Goal: Task Accomplishment & Management: Manage account settings

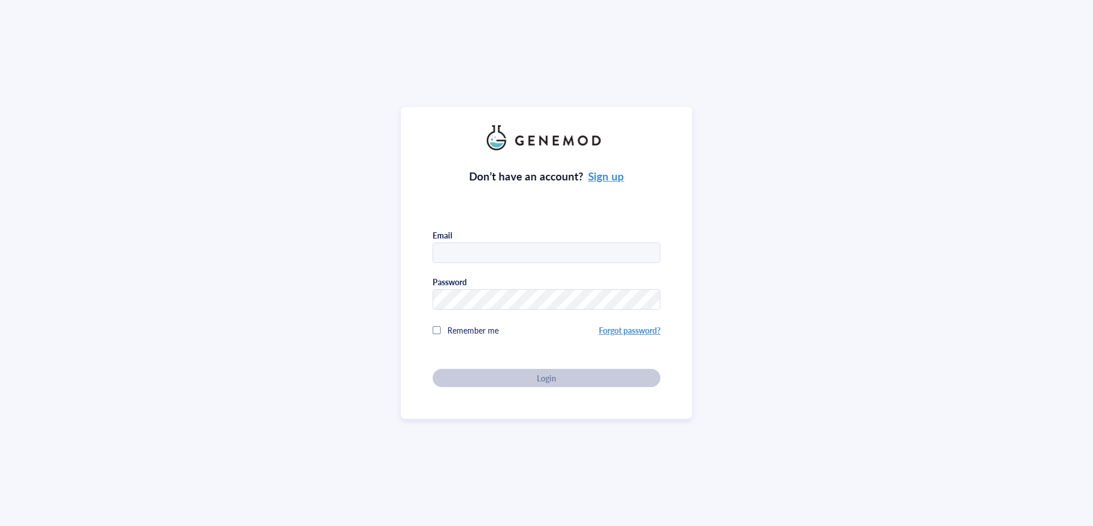
type input "[PERSON_NAME][EMAIL_ADDRESS][DOMAIN_NAME]"
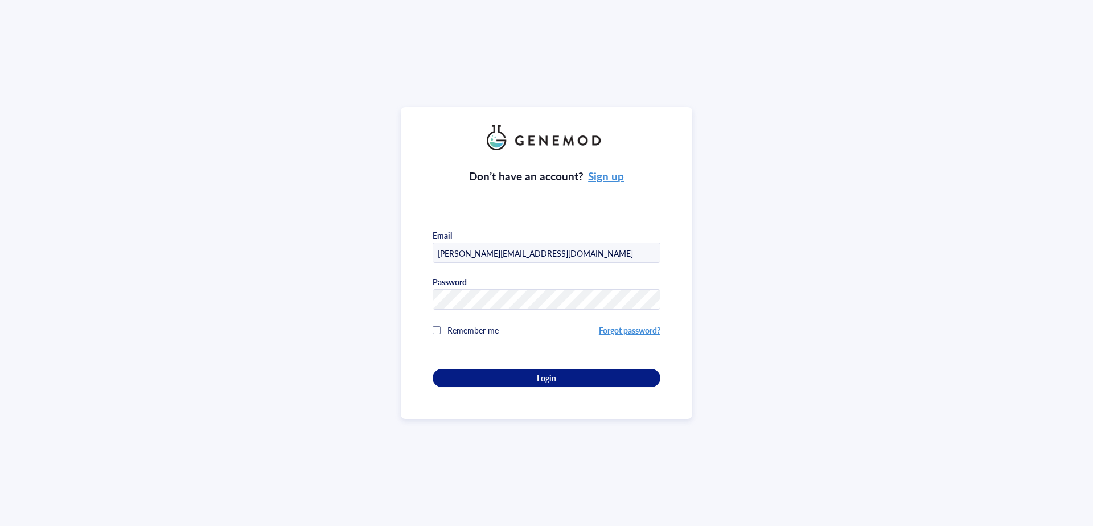
click at [435, 333] on div "Remember me" at bounding box center [516, 330] width 166 height 23
click at [523, 380] on div "Login" at bounding box center [546, 378] width 191 height 10
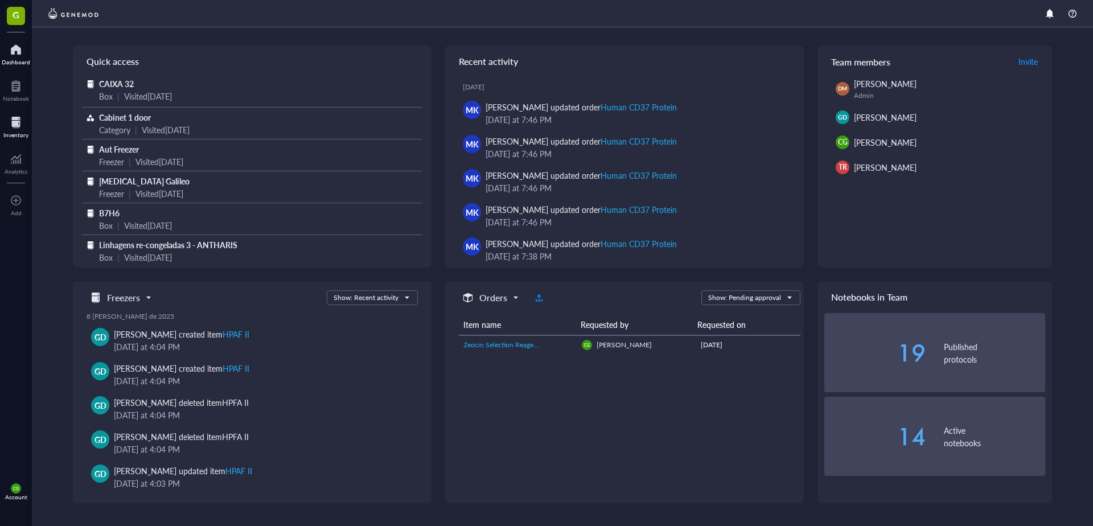
click at [22, 133] on div "Inventory" at bounding box center [15, 135] width 25 height 7
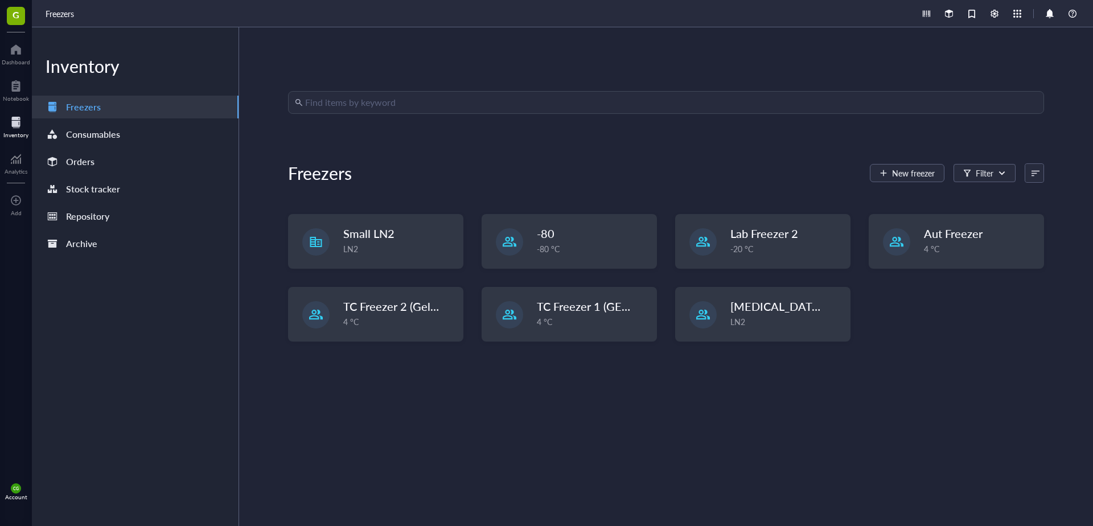
click at [408, 101] on input "search" at bounding box center [671, 103] width 732 height 22
click at [394, 105] on input "search" at bounding box center [671, 103] width 732 height 22
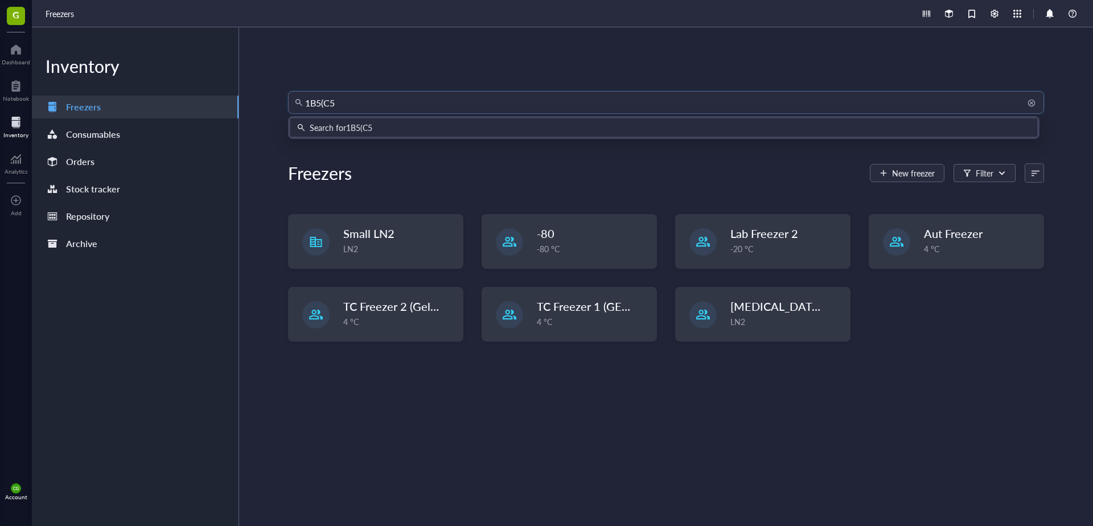
type input "1B5(C5)"
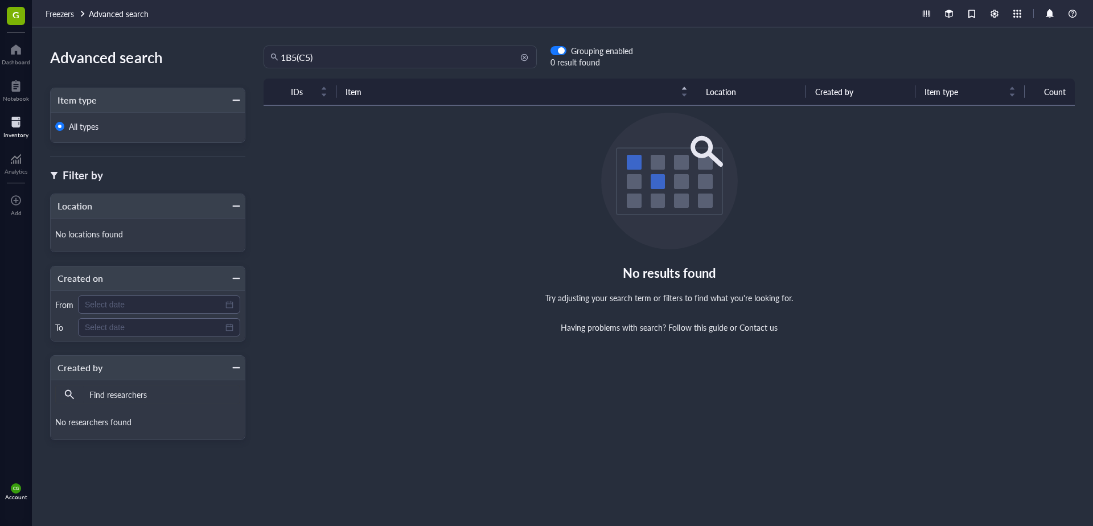
click at [306, 56] on input "1B5(C5)" at bounding box center [405, 57] width 249 height 22
type input "1B5(C6)"
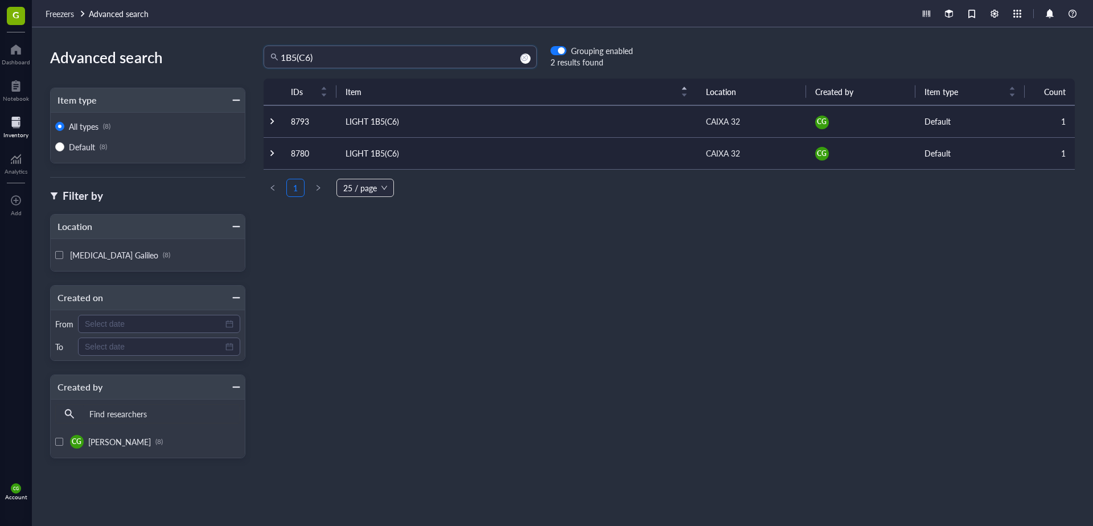
click at [386, 117] on td "LIGHT 1B5(C6)" at bounding box center [517, 121] width 360 height 32
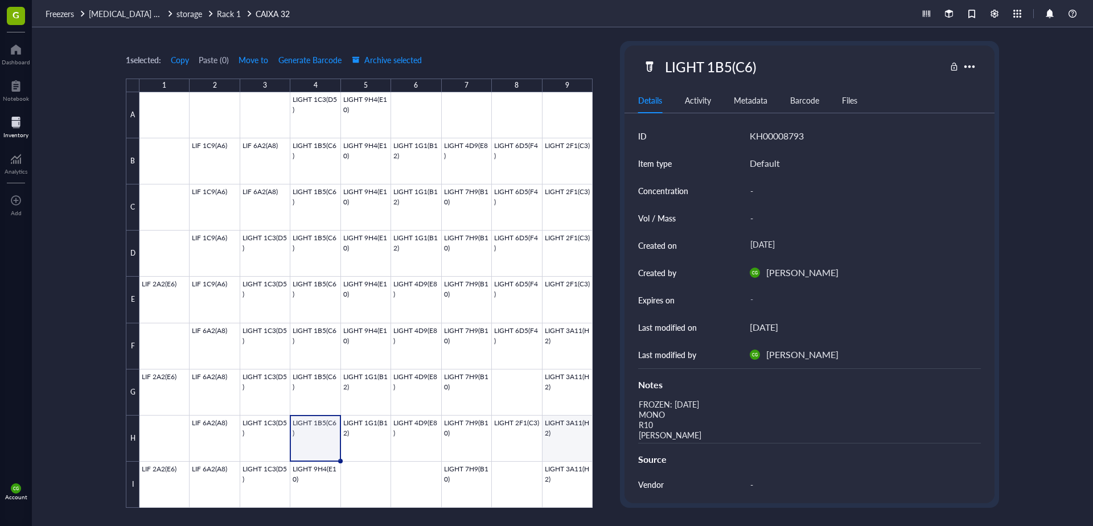
click at [566, 441] on div at bounding box center [366, 300] width 453 height 416
click at [385, 52] on button "Archive selected" at bounding box center [386, 60] width 71 height 18
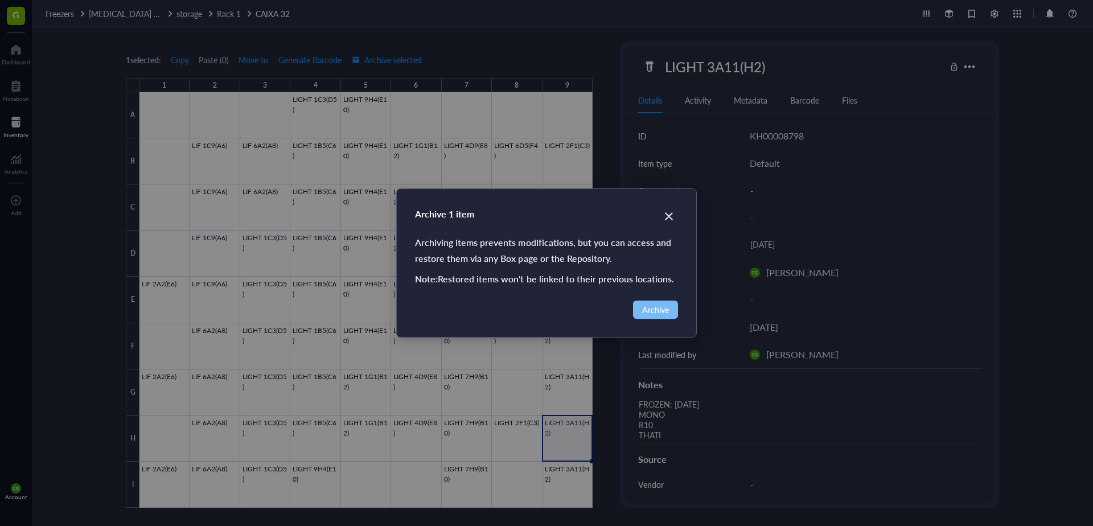
click at [651, 310] on span "Archive" at bounding box center [655, 310] width 27 height 13
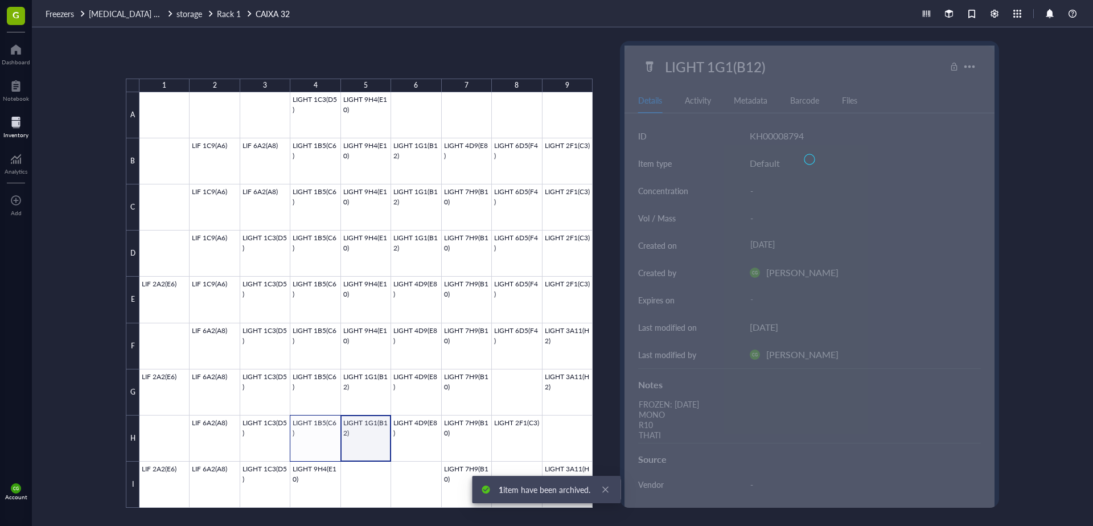
drag, startPoint x: 378, startPoint y: 436, endPoint x: 332, endPoint y: 440, distance: 46.4
click at [332, 440] on div at bounding box center [366, 300] width 453 height 416
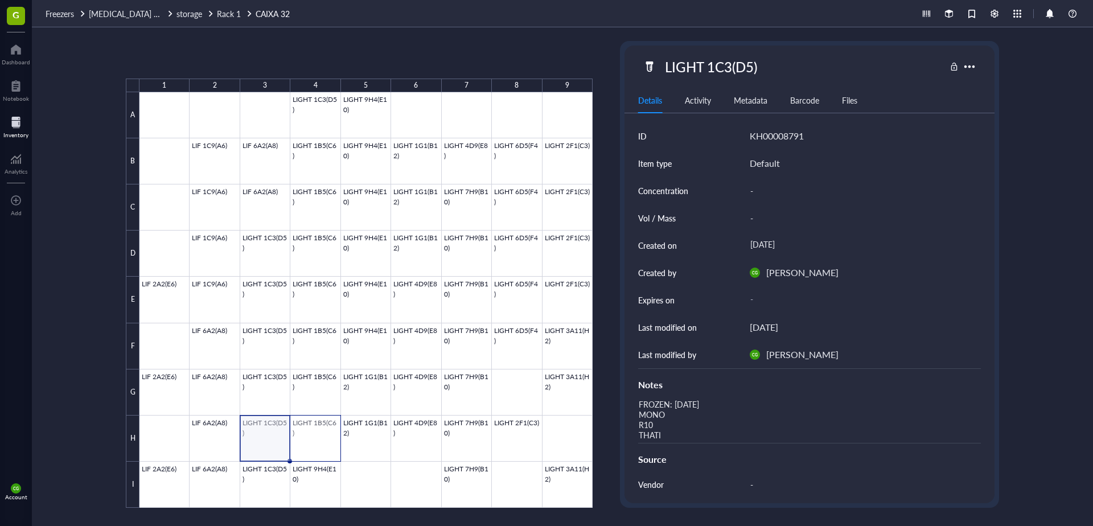
drag, startPoint x: 269, startPoint y: 440, endPoint x: 322, endPoint y: 437, distance: 52.4
click at [322, 437] on div at bounding box center [366, 300] width 453 height 416
click at [395, 56] on span "Archive selected" at bounding box center [387, 59] width 70 height 9
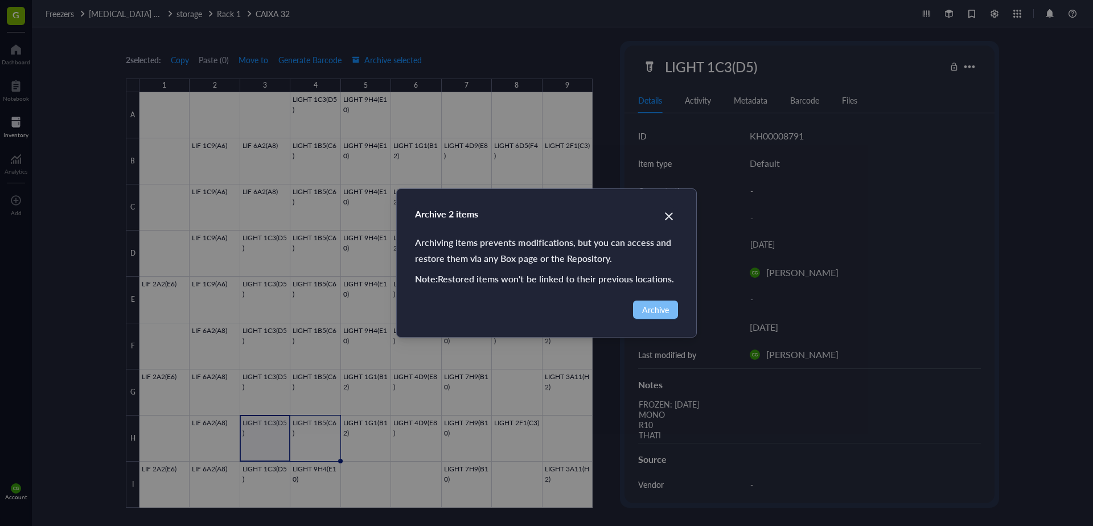
click at [650, 311] on span "Archive" at bounding box center [655, 310] width 27 height 13
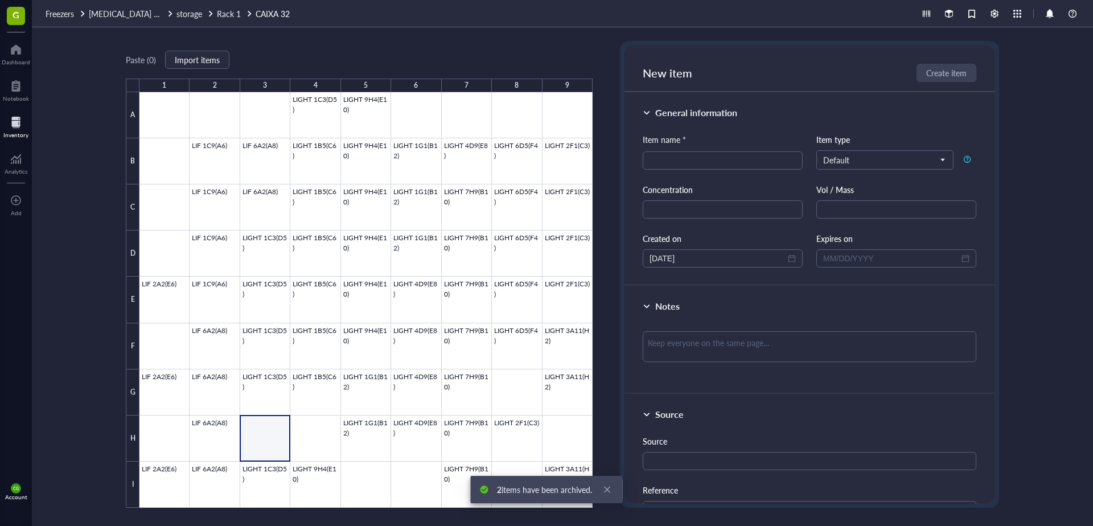
click at [272, 36] on div "Paste ( 0 ) Import items 1 2 3 4 5 6 7 8 9 A B C D E F G H I LIGHT 1C3(D5) LIGH…" at bounding box center [563, 276] width 1062 height 499
click at [195, 13] on span "storage" at bounding box center [190, 13] width 26 height 11
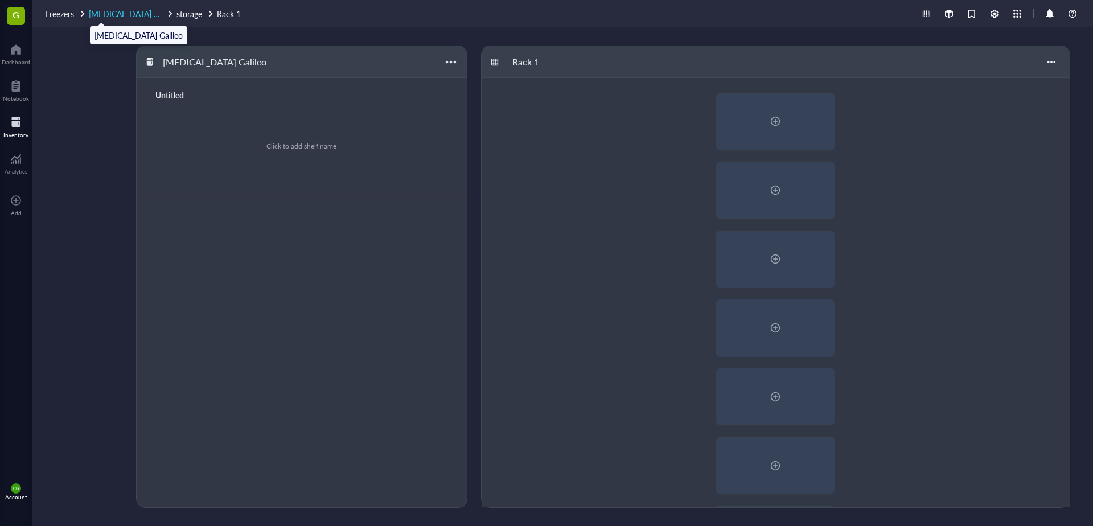
click at [124, 14] on span "[MEDICAL_DATA] Galileo" at bounding box center [133, 13] width 88 height 11
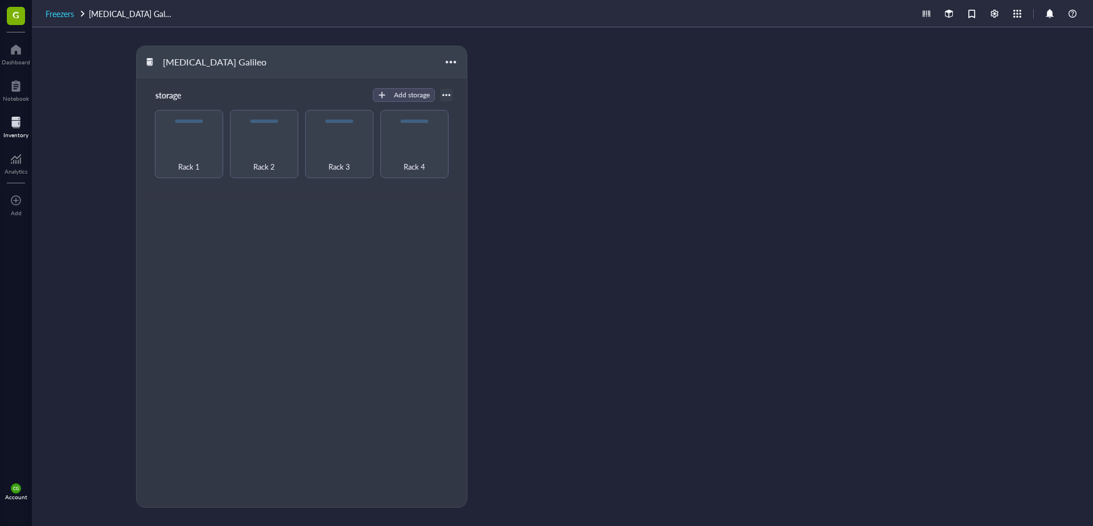
click at [72, 15] on span "Freezers" at bounding box center [60, 13] width 28 height 11
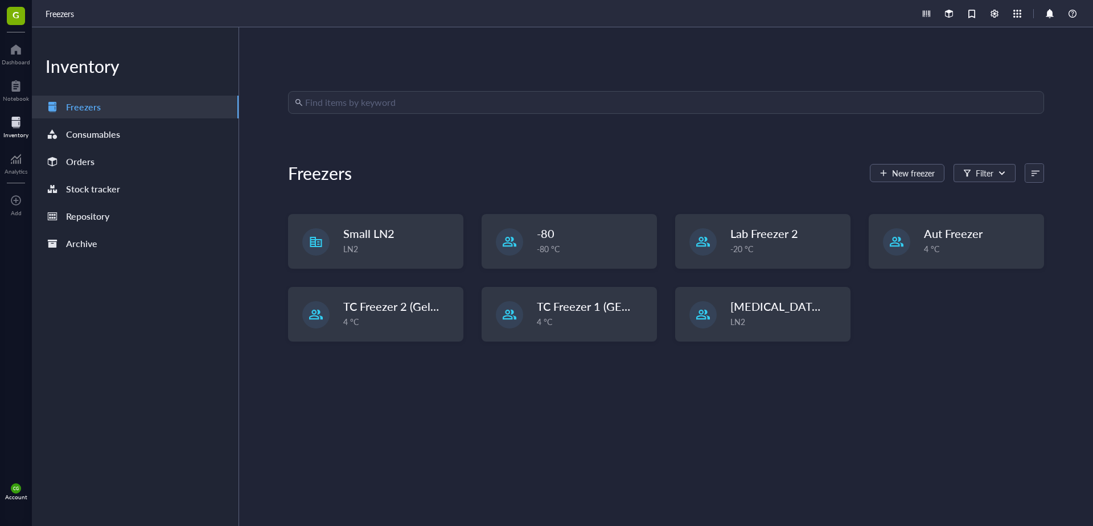
click at [483, 105] on input "search" at bounding box center [671, 103] width 732 height 22
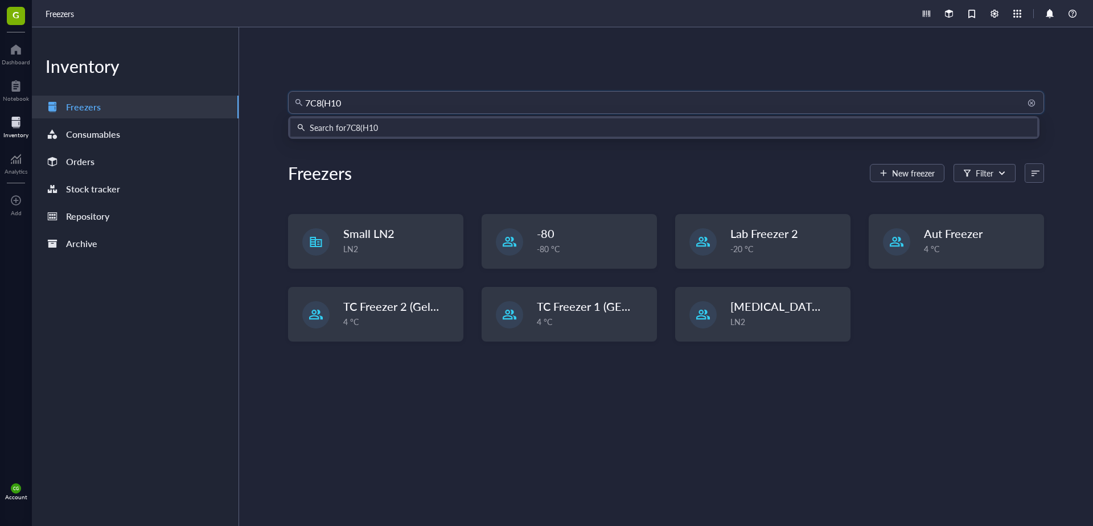
type input "7C8(H10)"
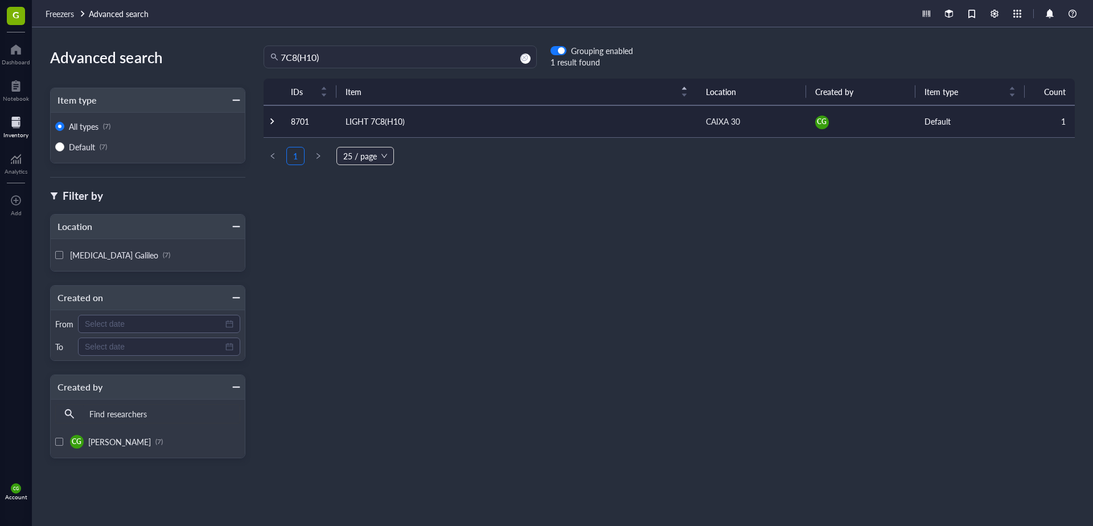
click at [414, 117] on td "LIGHT 7C8(H10)" at bounding box center [517, 121] width 360 height 32
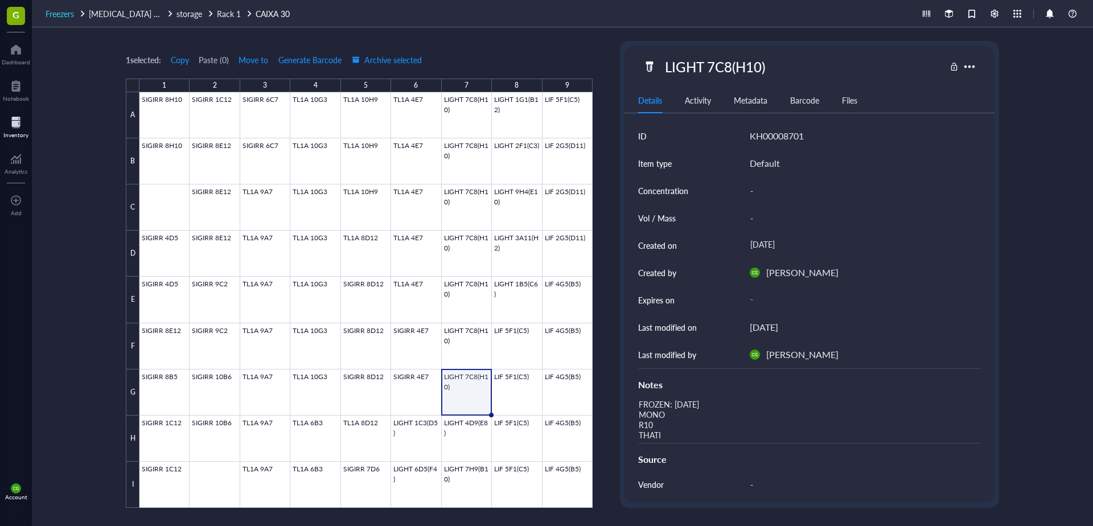
click at [68, 13] on span "Freezers" at bounding box center [60, 13] width 28 height 11
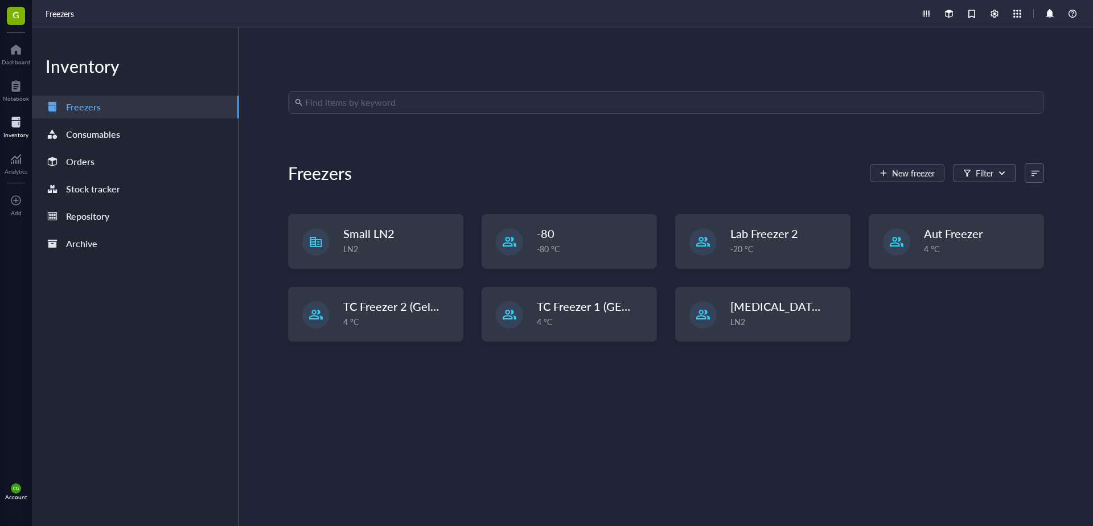
click at [419, 108] on input "search" at bounding box center [671, 103] width 732 height 22
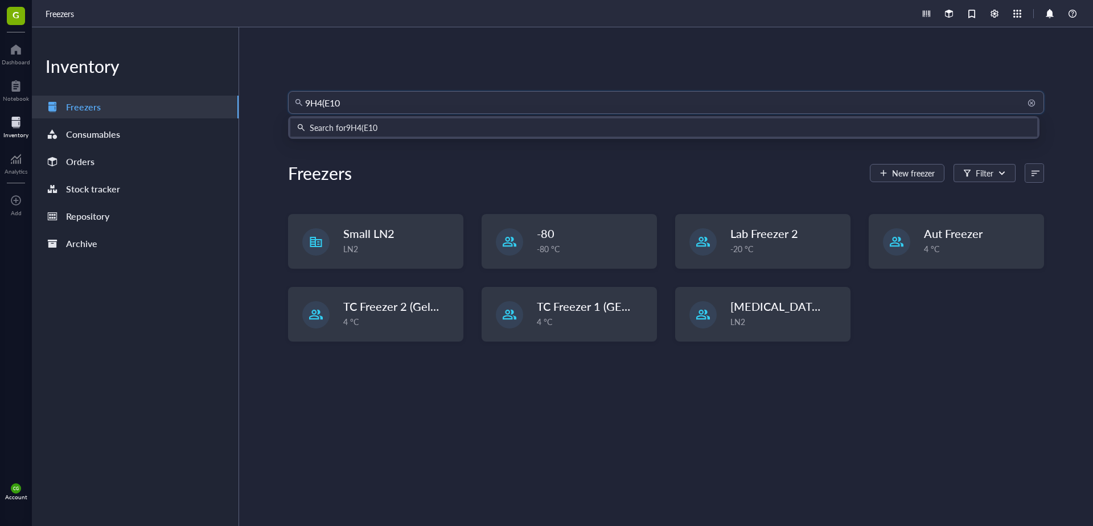
type input "9H4(E10)"
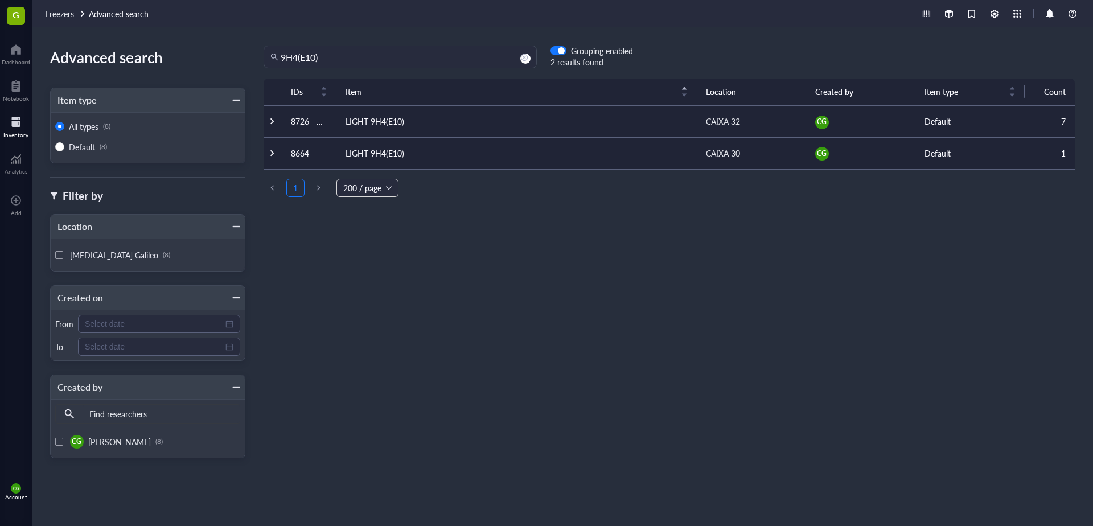
click at [730, 150] on div "CAIXA 30" at bounding box center [723, 153] width 34 height 13
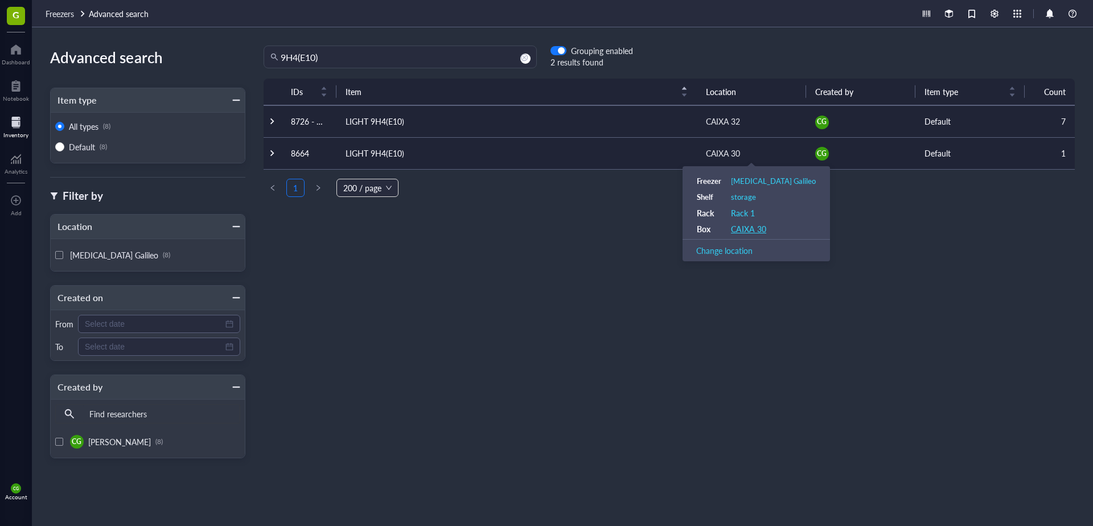
click at [743, 231] on div "CAIXA 30" at bounding box center [748, 229] width 35 height 10
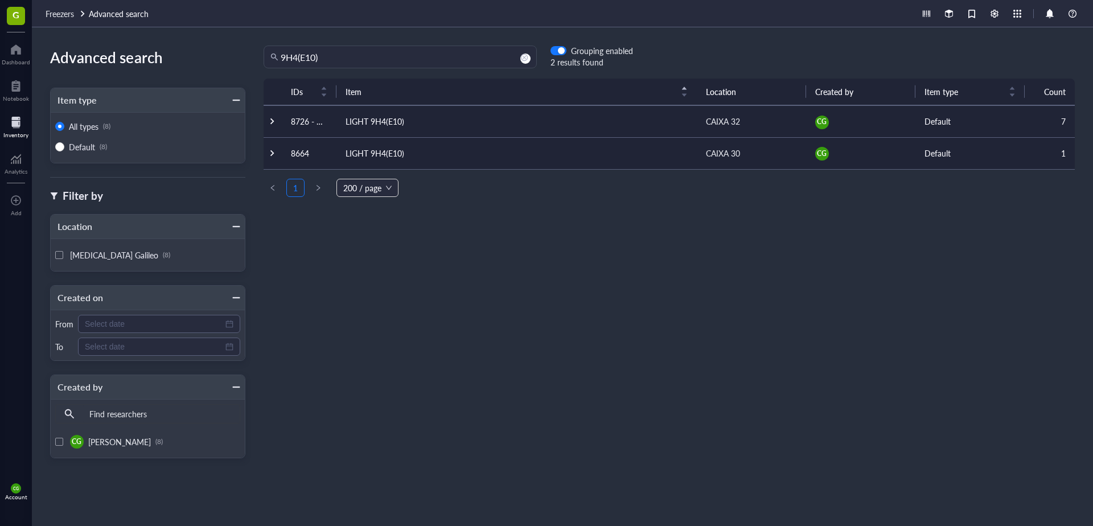
click at [363, 121] on td "LIGHT 9H4(E10)" at bounding box center [517, 121] width 360 height 32
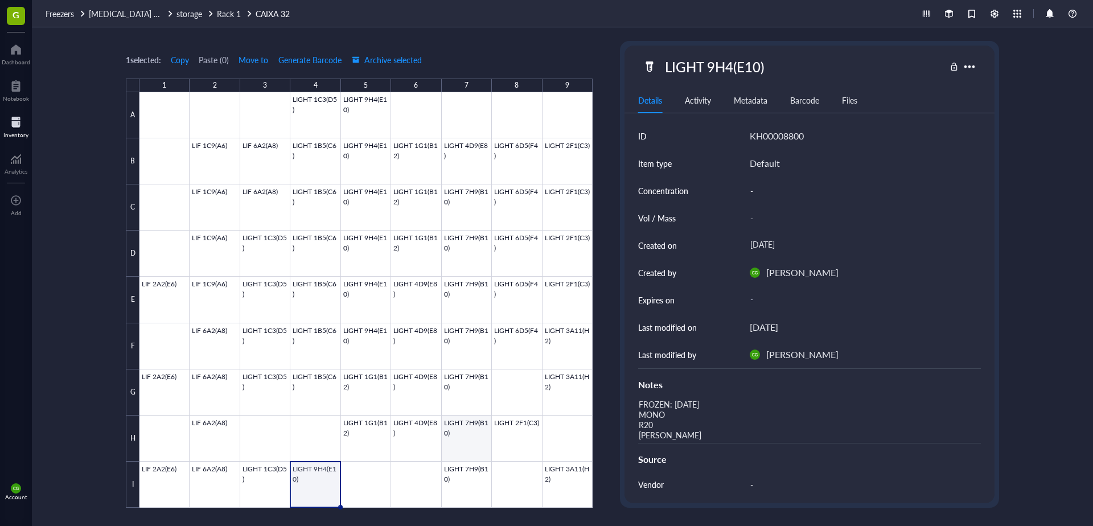
click at [449, 429] on div at bounding box center [366, 300] width 453 height 416
click at [368, 58] on span "Archive selected" at bounding box center [387, 59] width 70 height 9
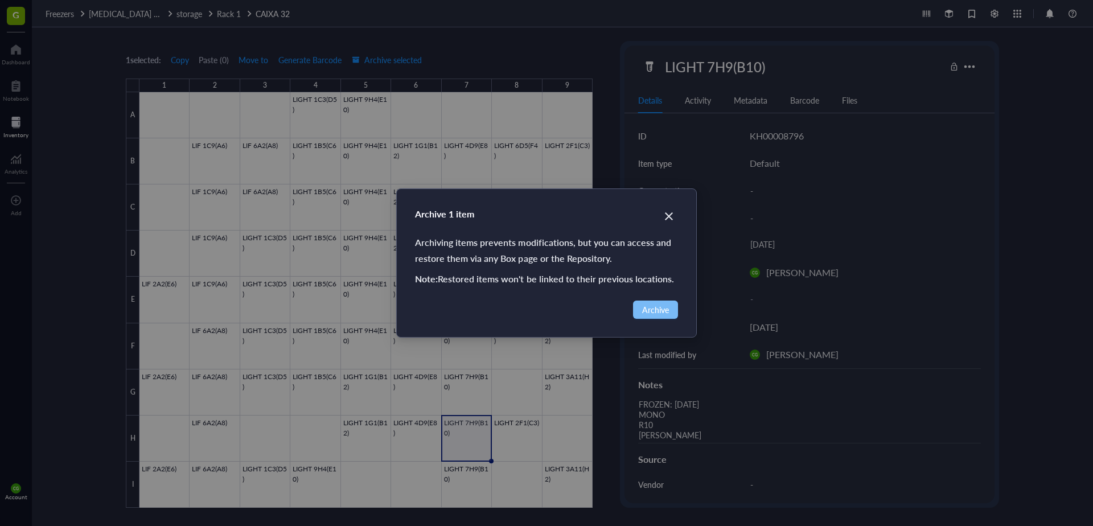
click at [668, 318] on button "Archive" at bounding box center [655, 310] width 45 height 18
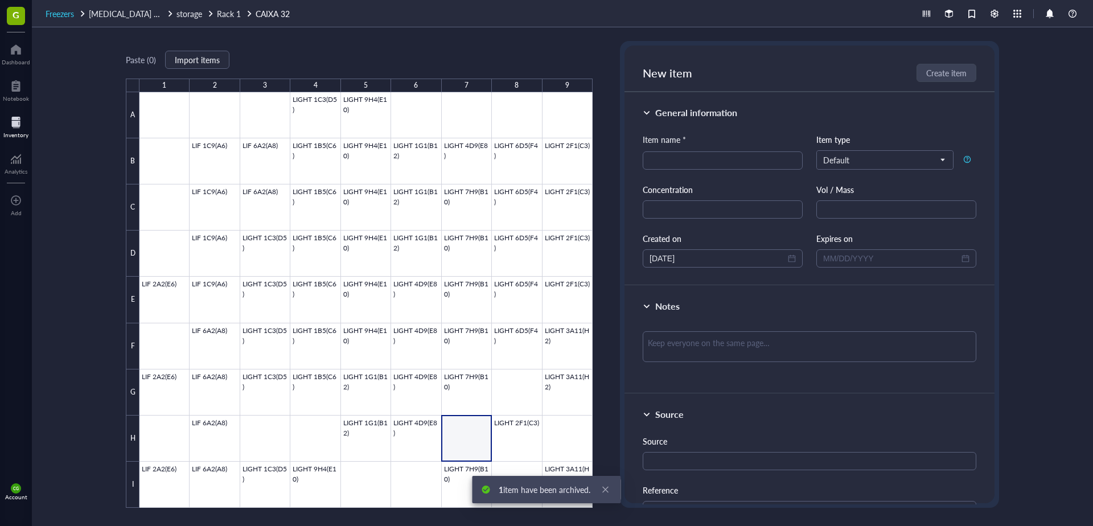
click at [56, 8] on span "Freezers" at bounding box center [60, 13] width 28 height 11
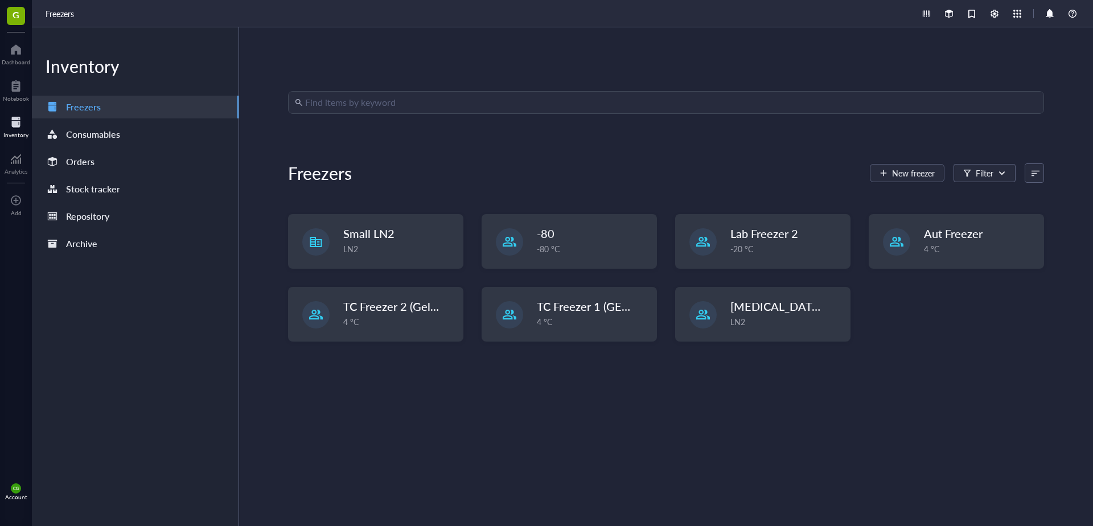
click at [368, 102] on input "search" at bounding box center [671, 103] width 732 height 22
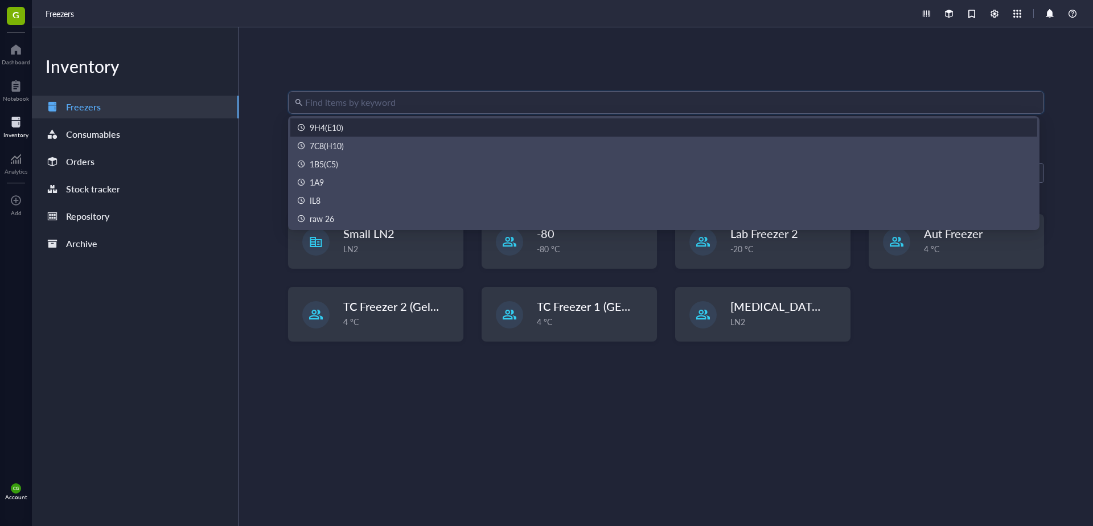
click at [347, 132] on div "9H4(E10)" at bounding box center [664, 127] width 734 height 13
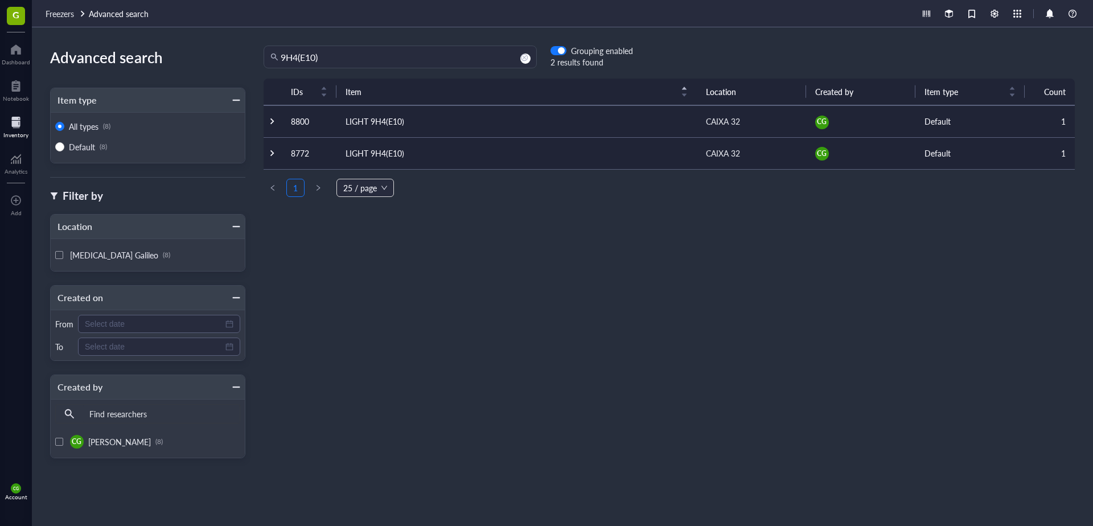
click at [730, 151] on div "CAIXA 32" at bounding box center [723, 153] width 34 height 13
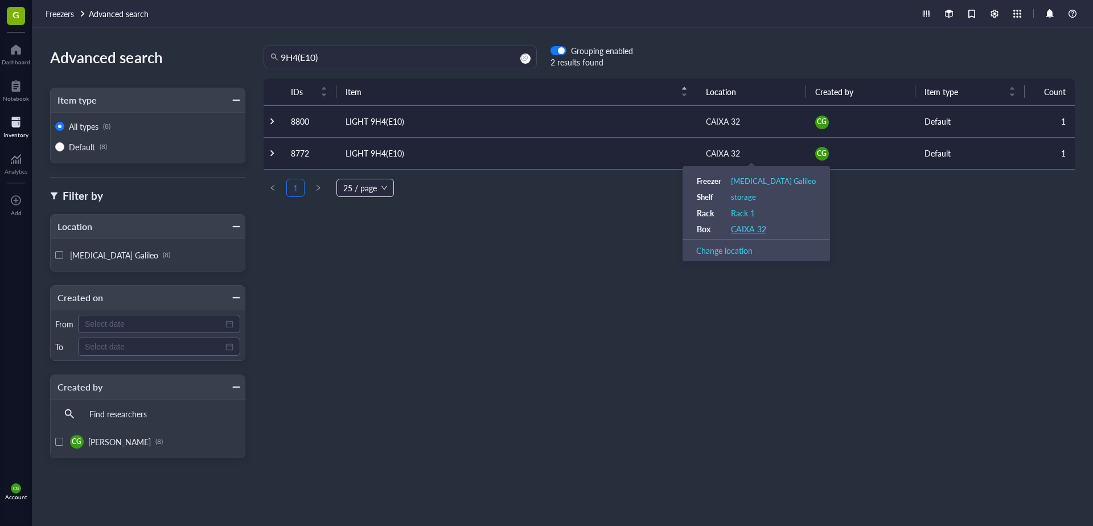
click at [750, 229] on div "CAIXA 32" at bounding box center [748, 229] width 35 height 10
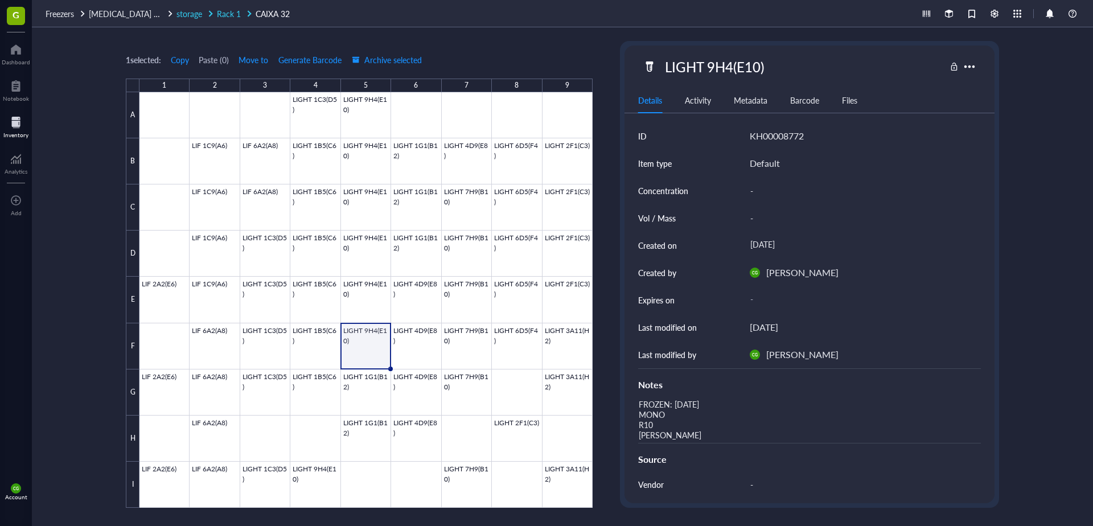
click at [223, 14] on span "Rack 1" at bounding box center [229, 13] width 24 height 11
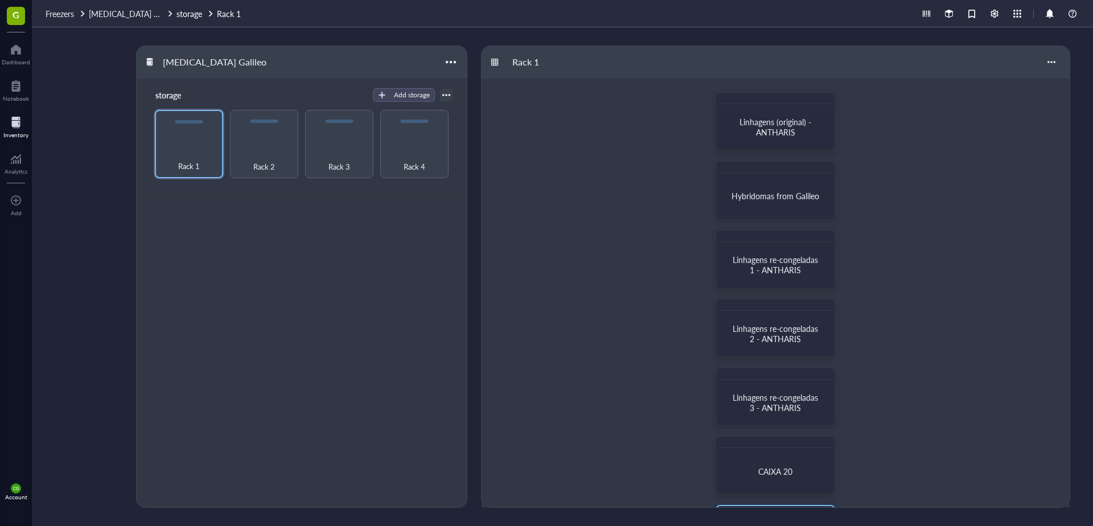
scroll to position [277, 0]
